Goal: Navigation & Orientation: Find specific page/section

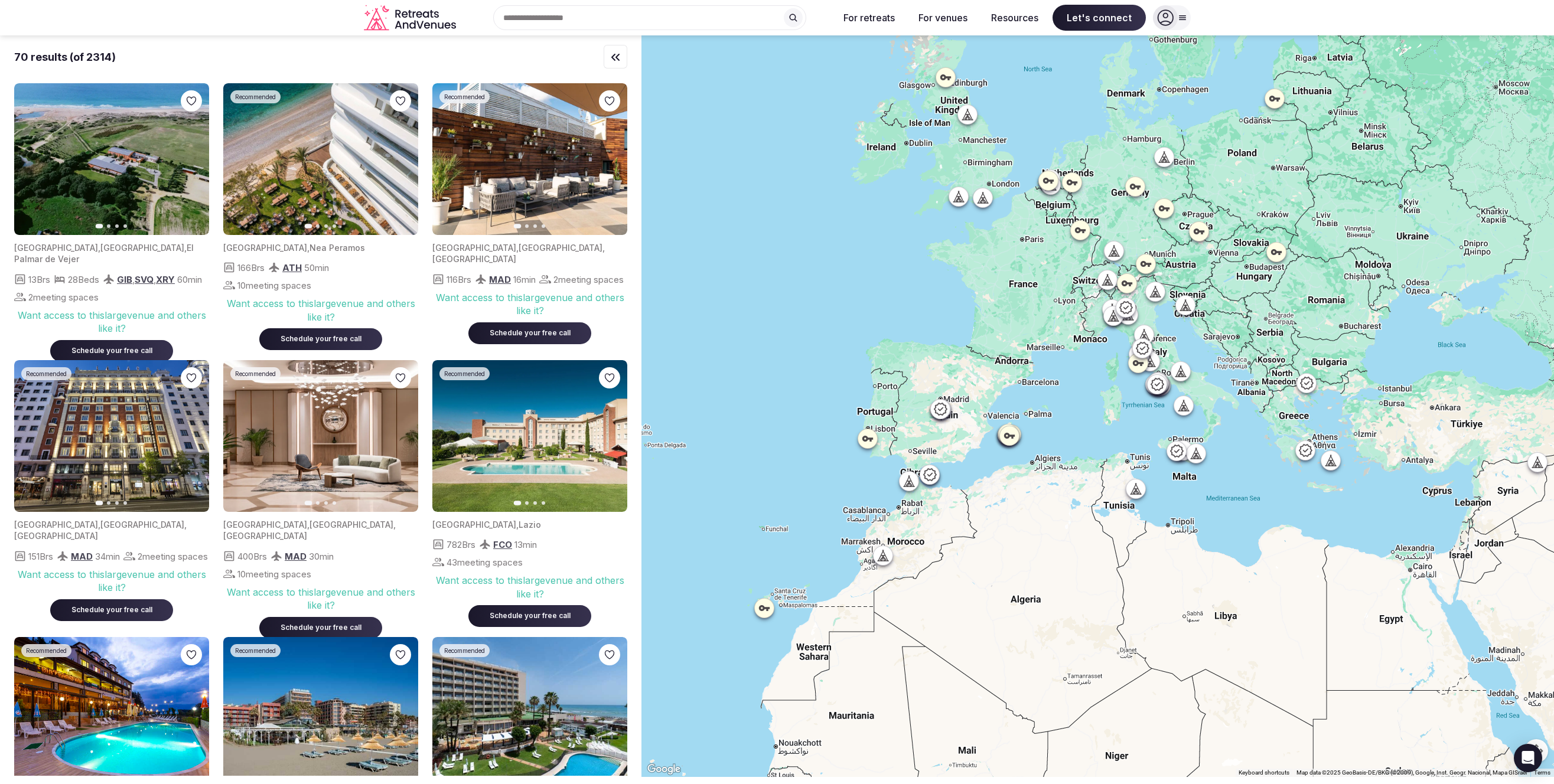
click at [565, 18] on div "Search Popular Destinations [GEOGRAPHIC_DATA], [GEOGRAPHIC_DATA] [GEOGRAPHIC_DA…" at bounding box center [644, 18] width 368 height 25
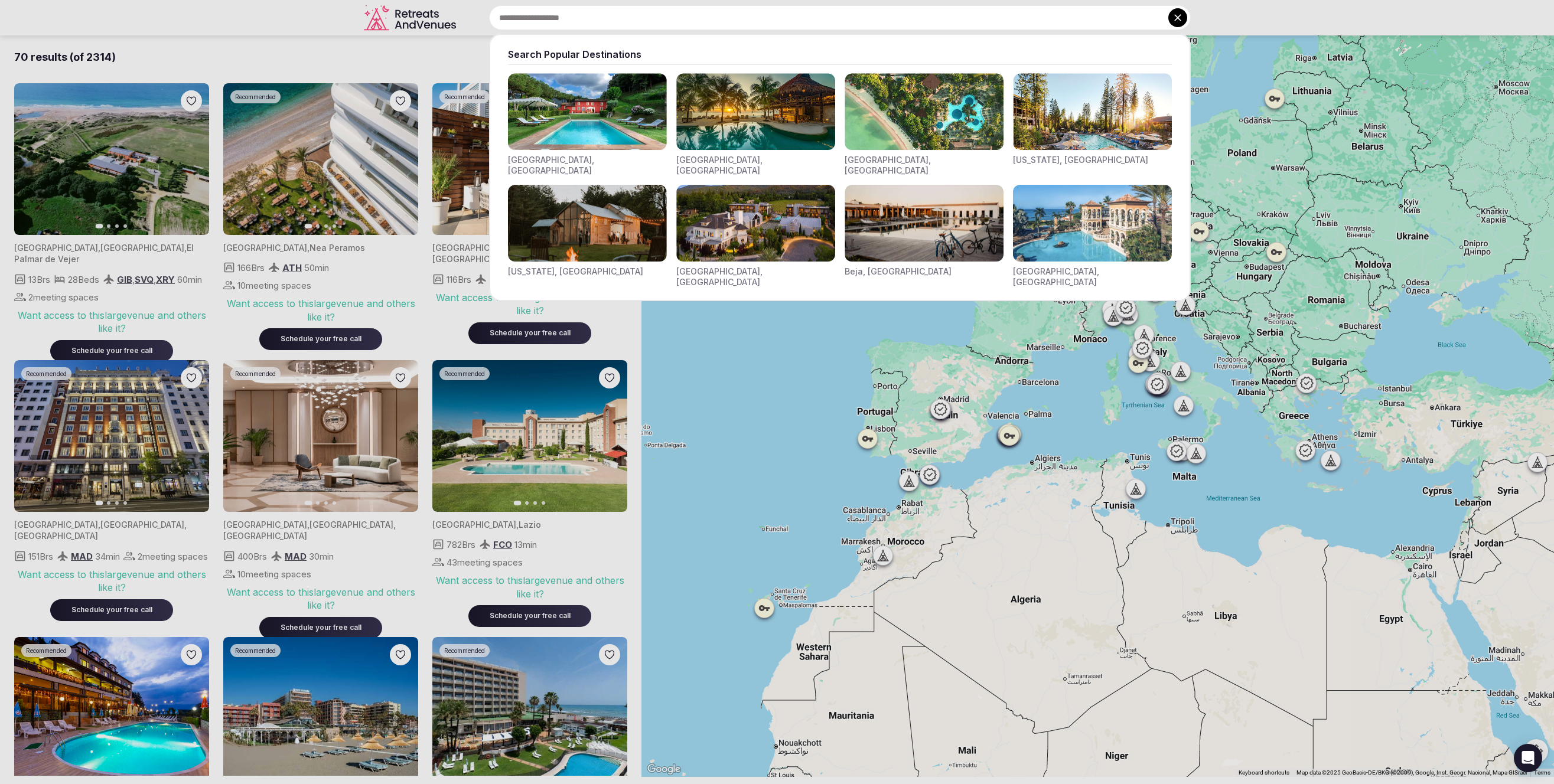
click at [754, 129] on img "Visit venues for Riviera Maya, Mexico" at bounding box center [755, 111] width 159 height 77
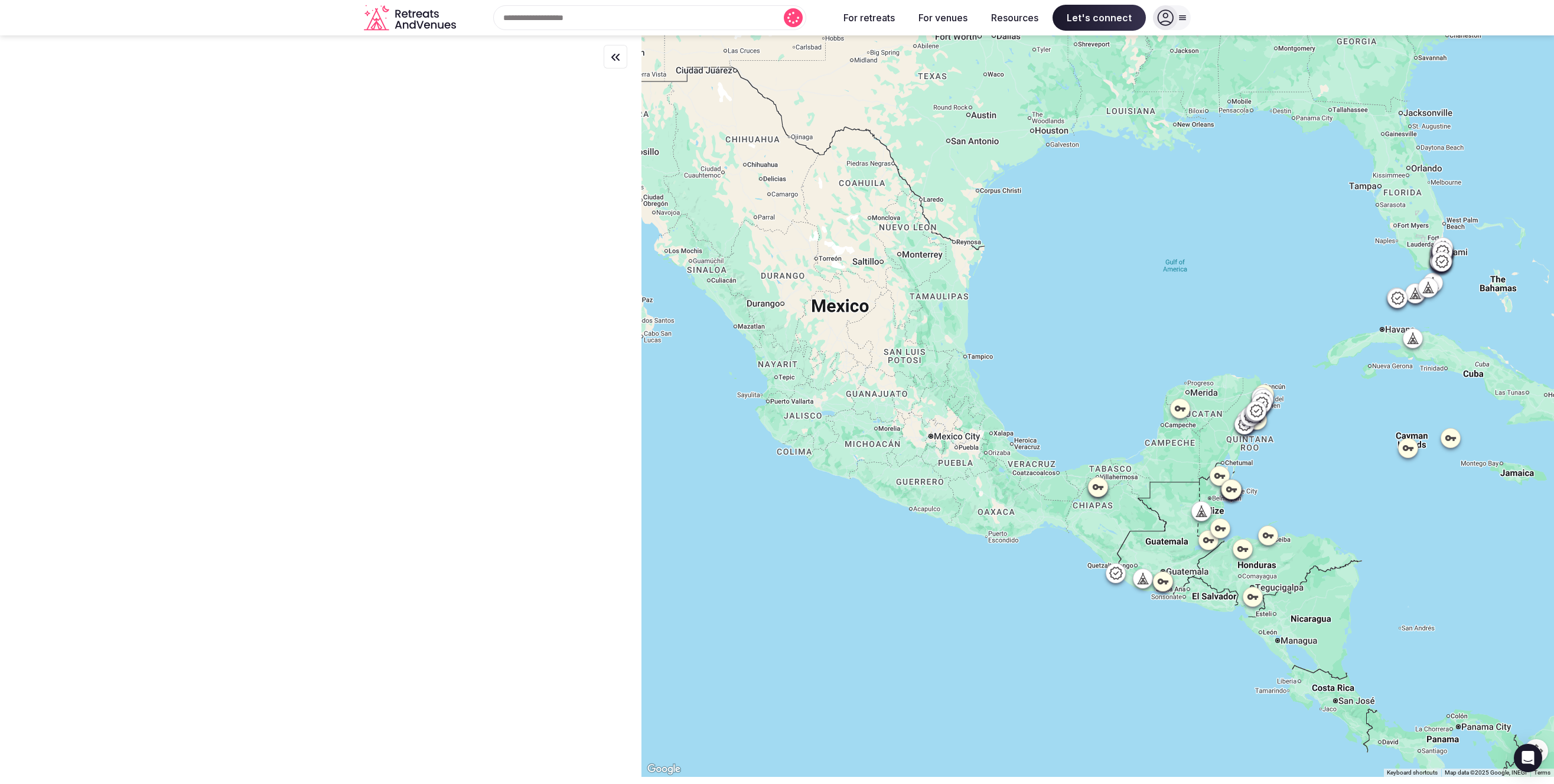
drag, startPoint x: 787, startPoint y: 379, endPoint x: 1026, endPoint y: 385, distance: 239.1
click at [1027, 385] on div at bounding box center [1097, 406] width 912 height 741
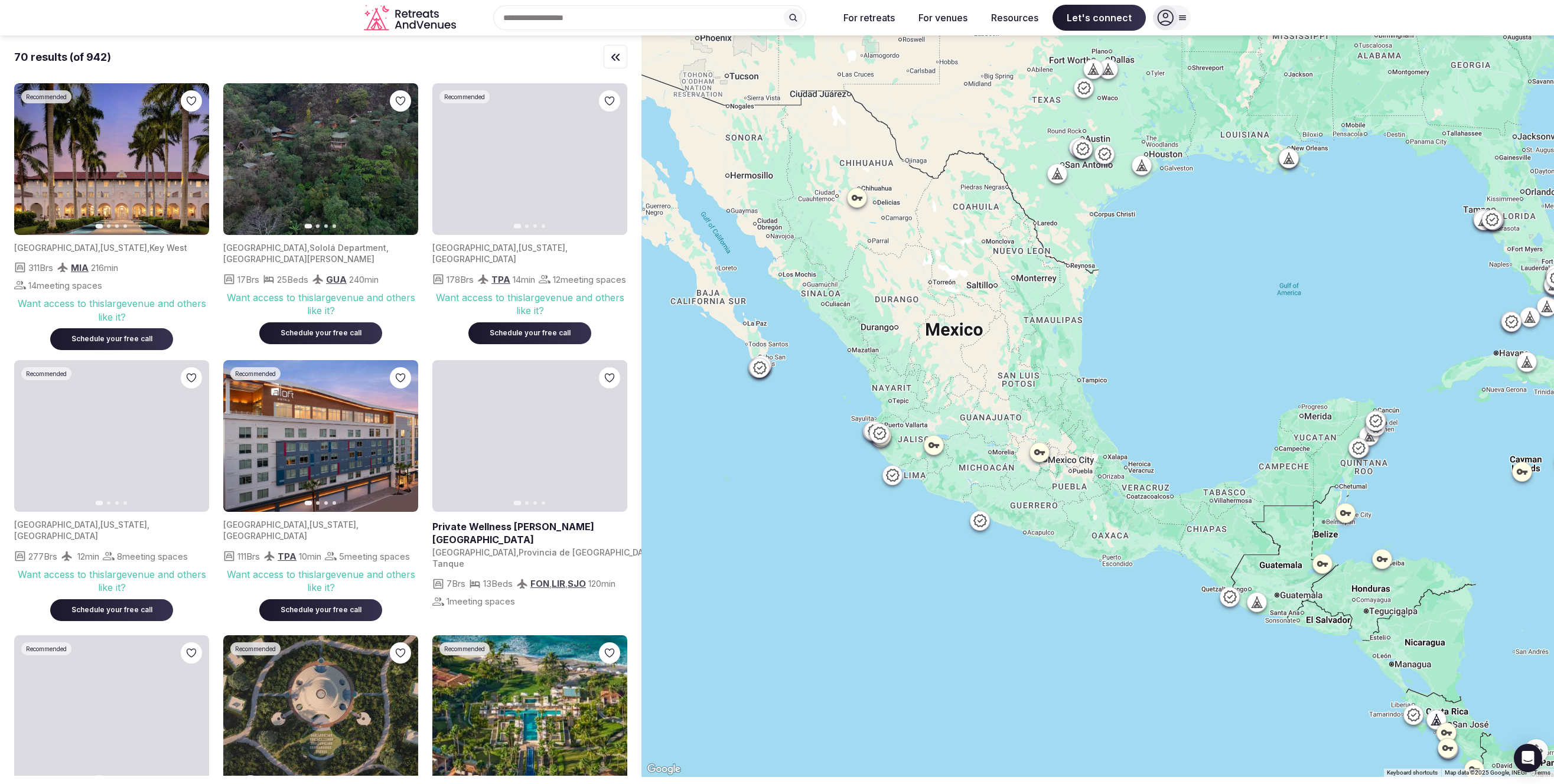
drag, startPoint x: 1026, startPoint y: 385, endPoint x: 1143, endPoint y: 409, distance: 119.4
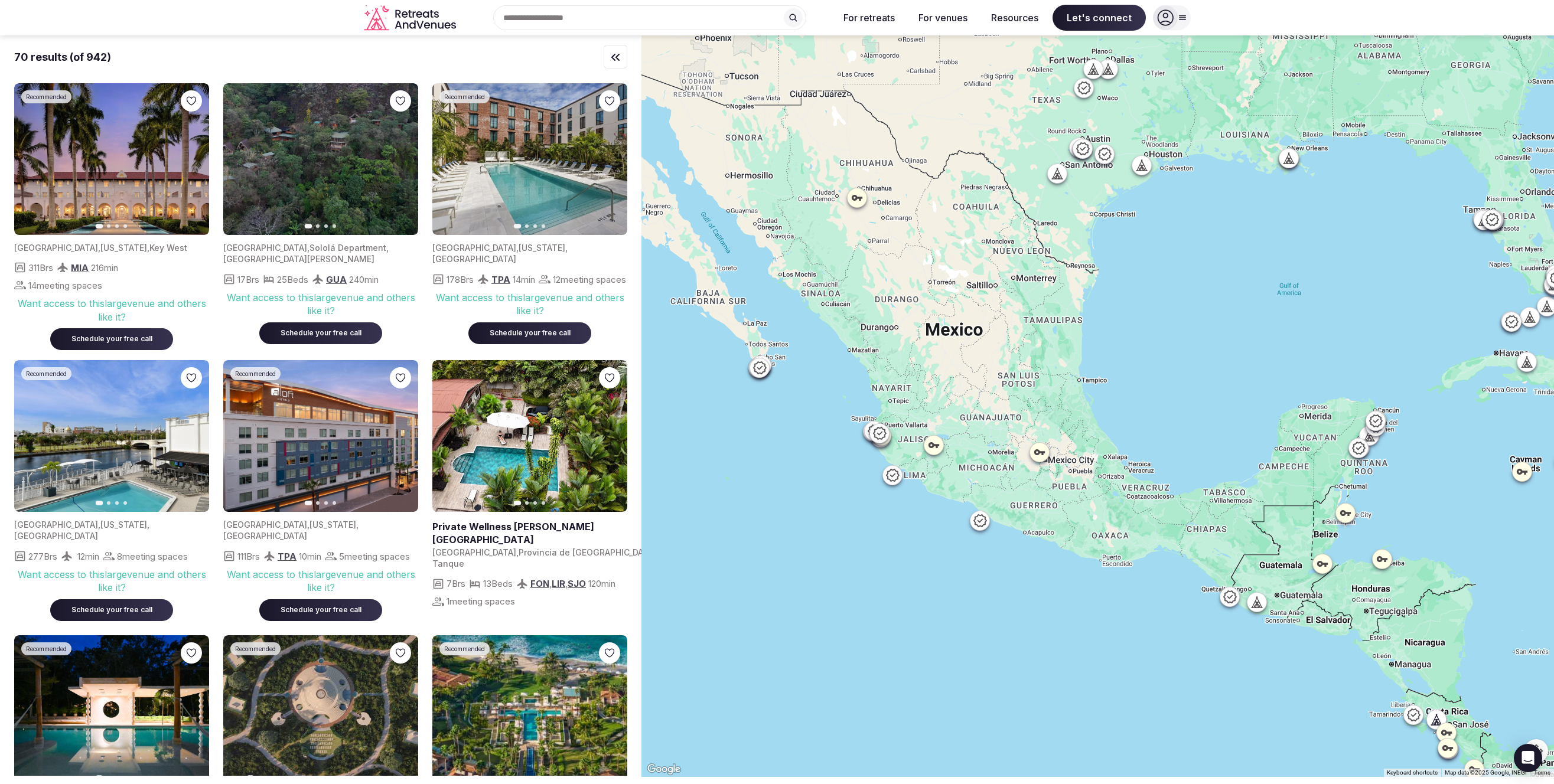
click at [1143, 409] on div at bounding box center [1097, 406] width 912 height 741
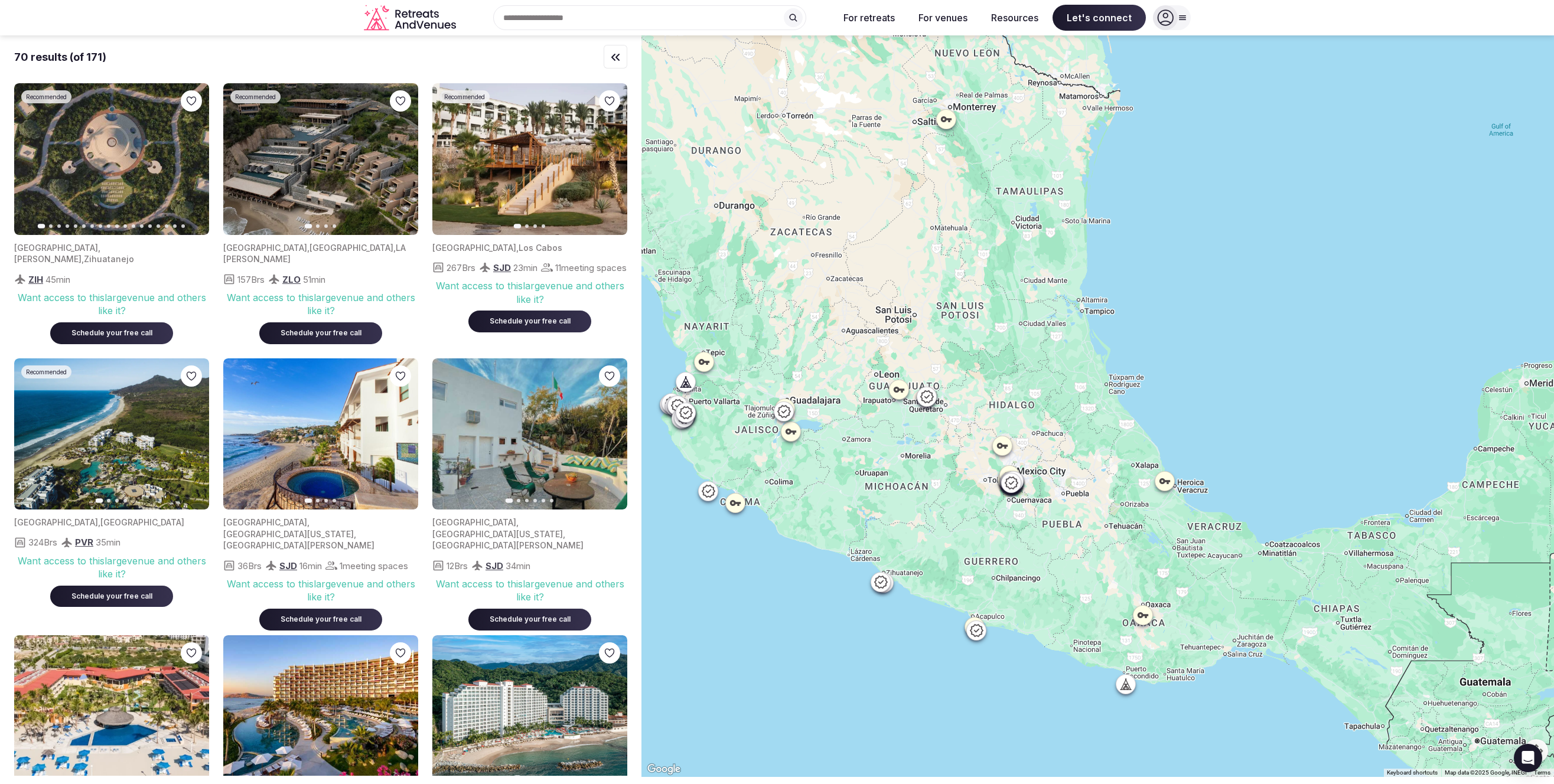
drag, startPoint x: 1313, startPoint y: 401, endPoint x: 1078, endPoint y: 347, distance: 241.1
click at [1078, 347] on div at bounding box center [1097, 406] width 912 height 741
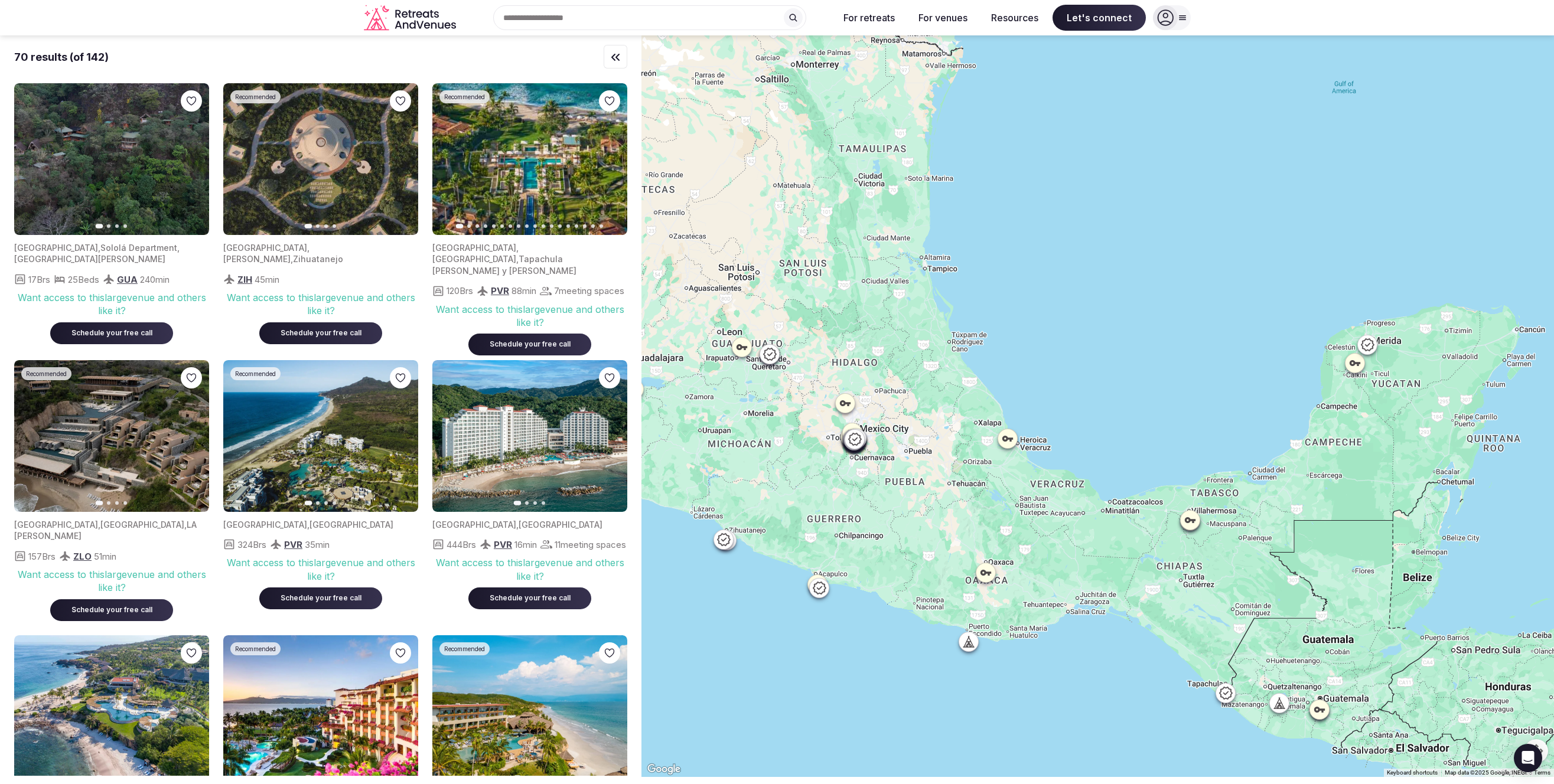
drag, startPoint x: 1171, startPoint y: 436, endPoint x: 1013, endPoint y: 394, distance: 163.5
click at [1013, 394] on div at bounding box center [1097, 406] width 912 height 741
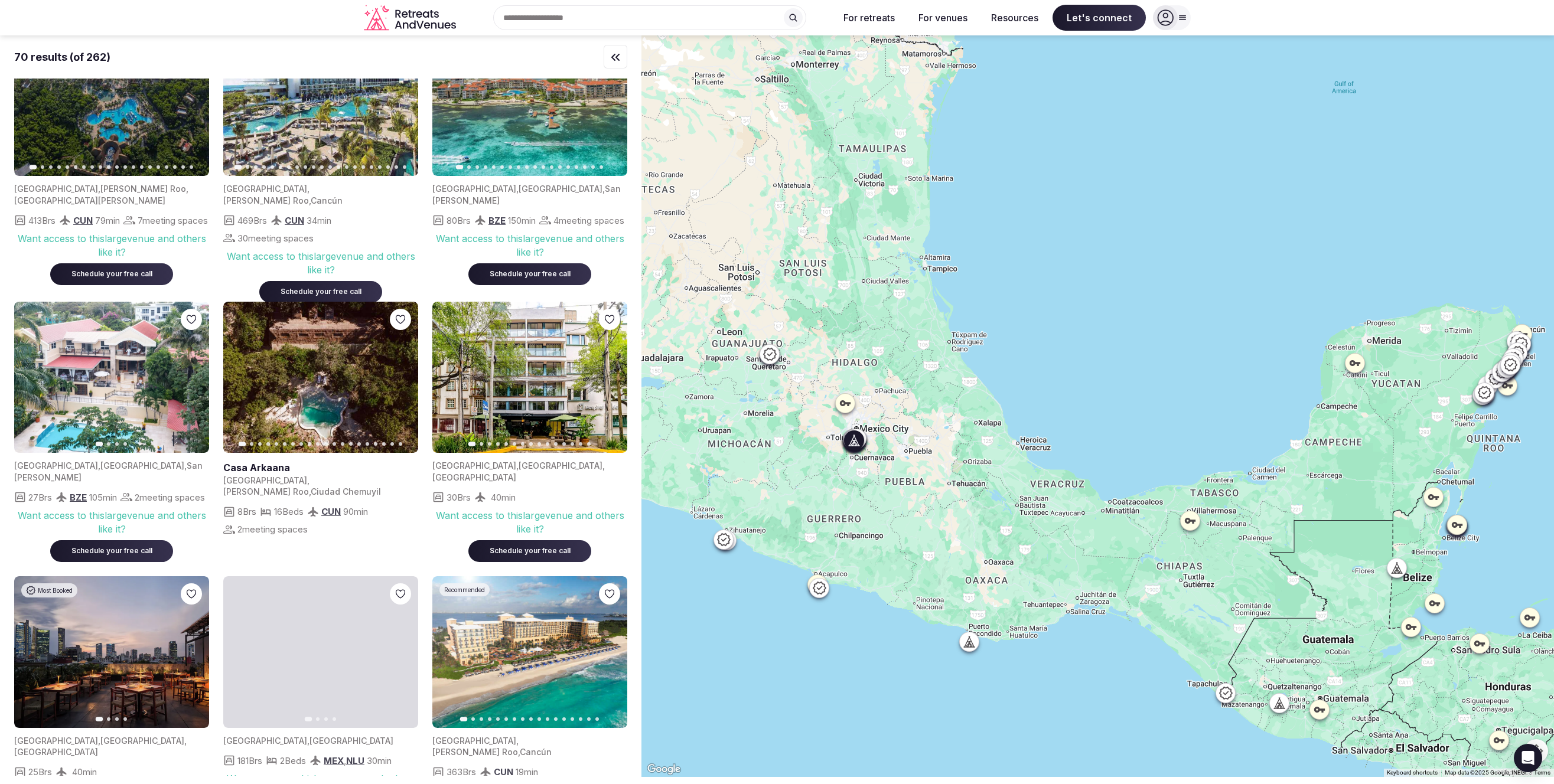
scroll to position [603, 0]
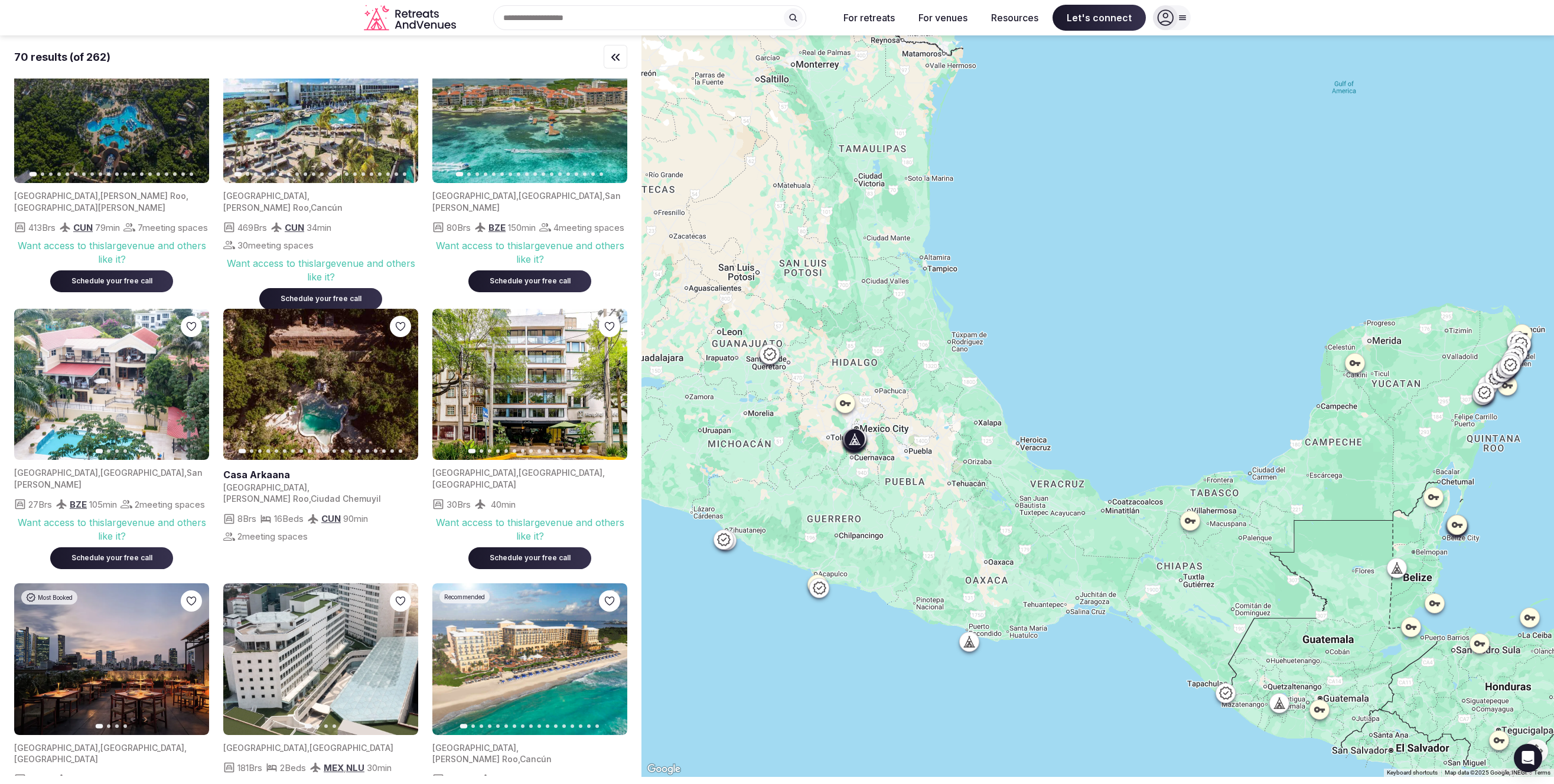
click at [552, 408] on img at bounding box center [530, 385] width 195 height 152
click at [320, 432] on link at bounding box center [320, 385] width 195 height 152
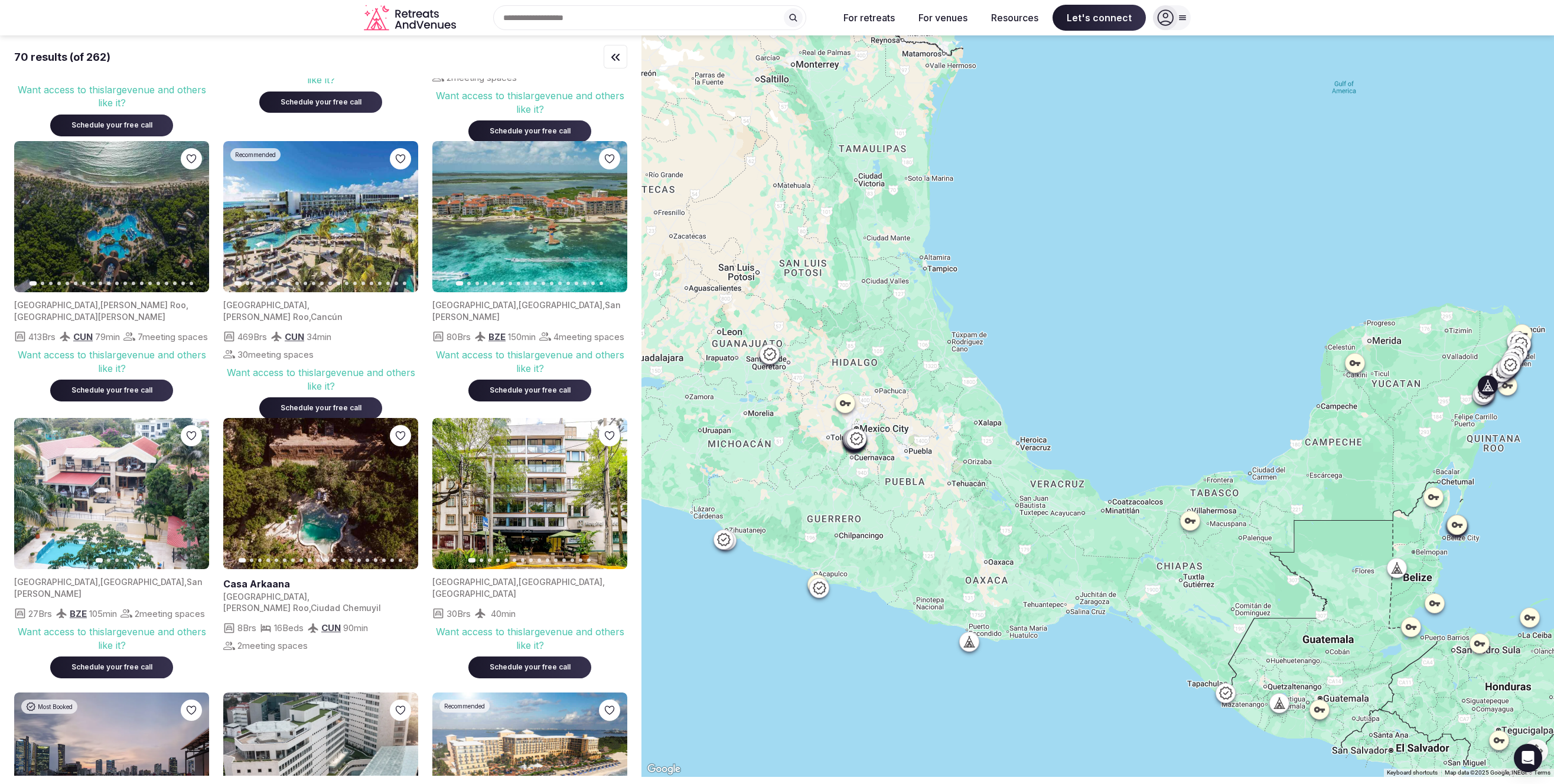
scroll to position [486, 0]
